Goal: Task Accomplishment & Management: Manage account settings

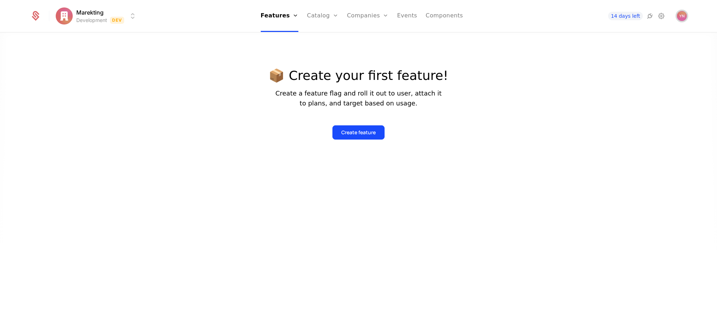
click at [683, 17] on span "Open user button" at bounding box center [682, 16] width 10 height 10
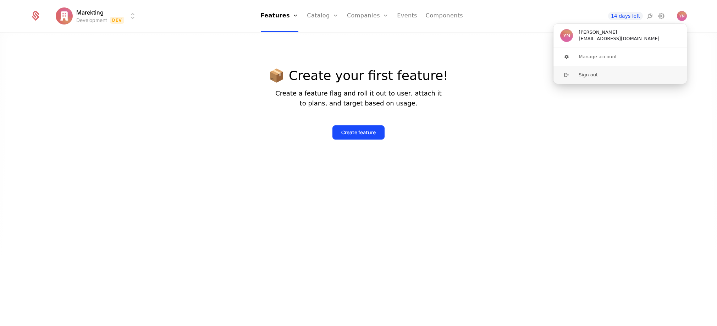
click at [648, 75] on button "Sign out" at bounding box center [620, 75] width 134 height 18
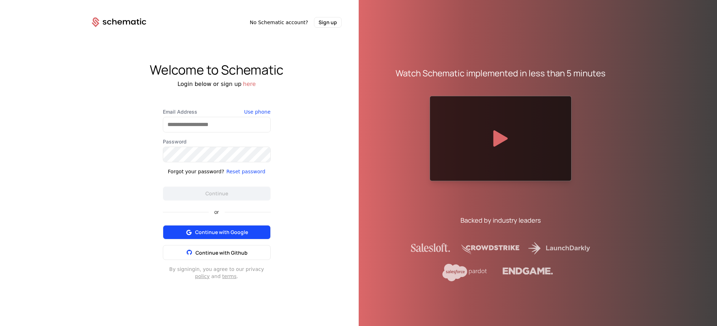
click at [238, 233] on span "Continue with Google" at bounding box center [221, 231] width 53 height 7
